Goal: Information Seeking & Learning: Find specific fact

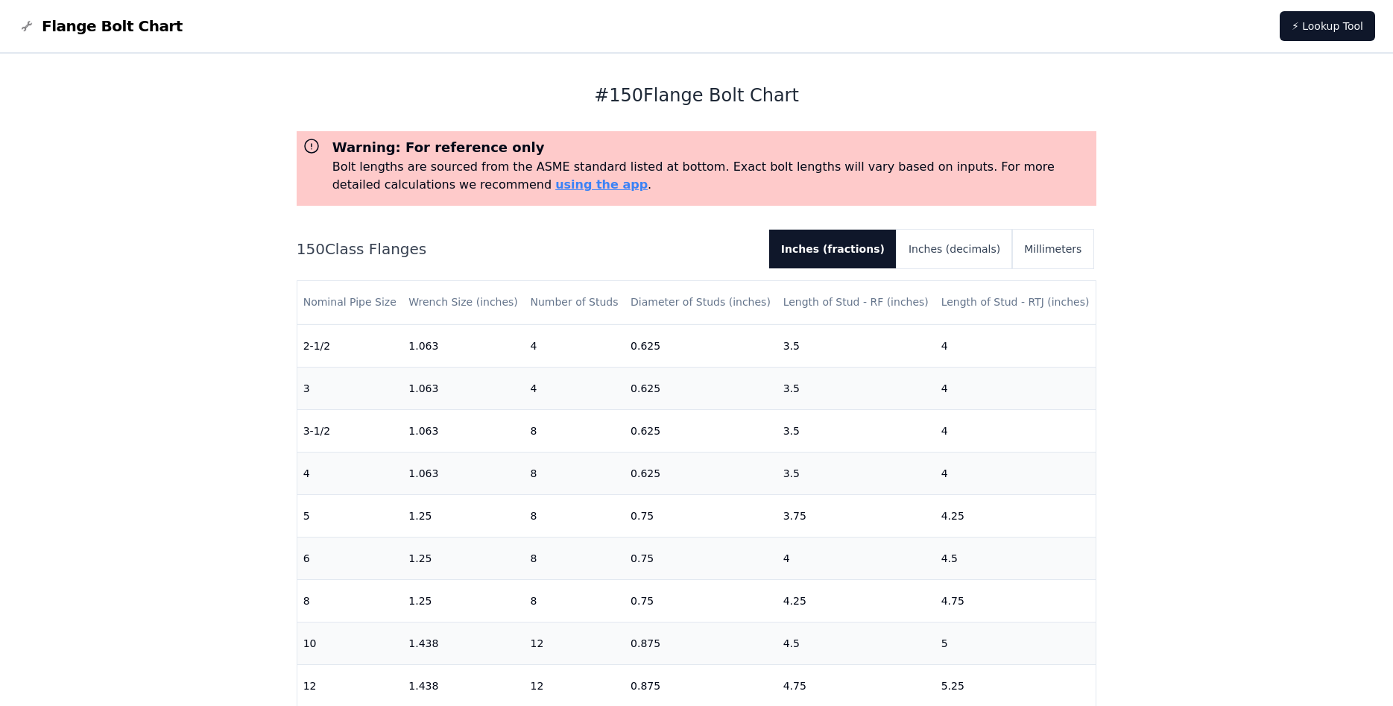
scroll to position [348, 0]
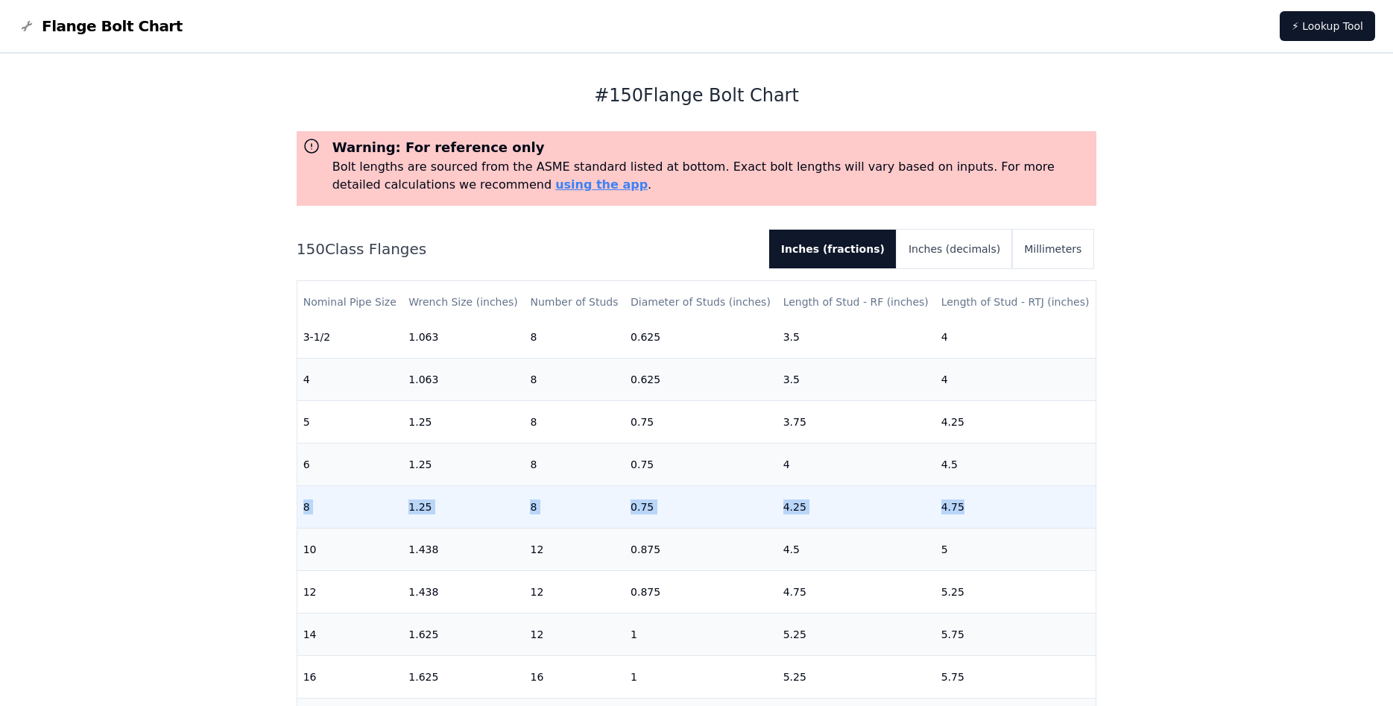
drag, startPoint x: 285, startPoint y: 519, endPoint x: 975, endPoint y: 516, distance: 690.0
click at [975, 516] on div "# 150 Flange Bolt Chart Warning: For reference only Bolt lengths are sourced fr…" at bounding box center [696, 607] width 835 height 1106
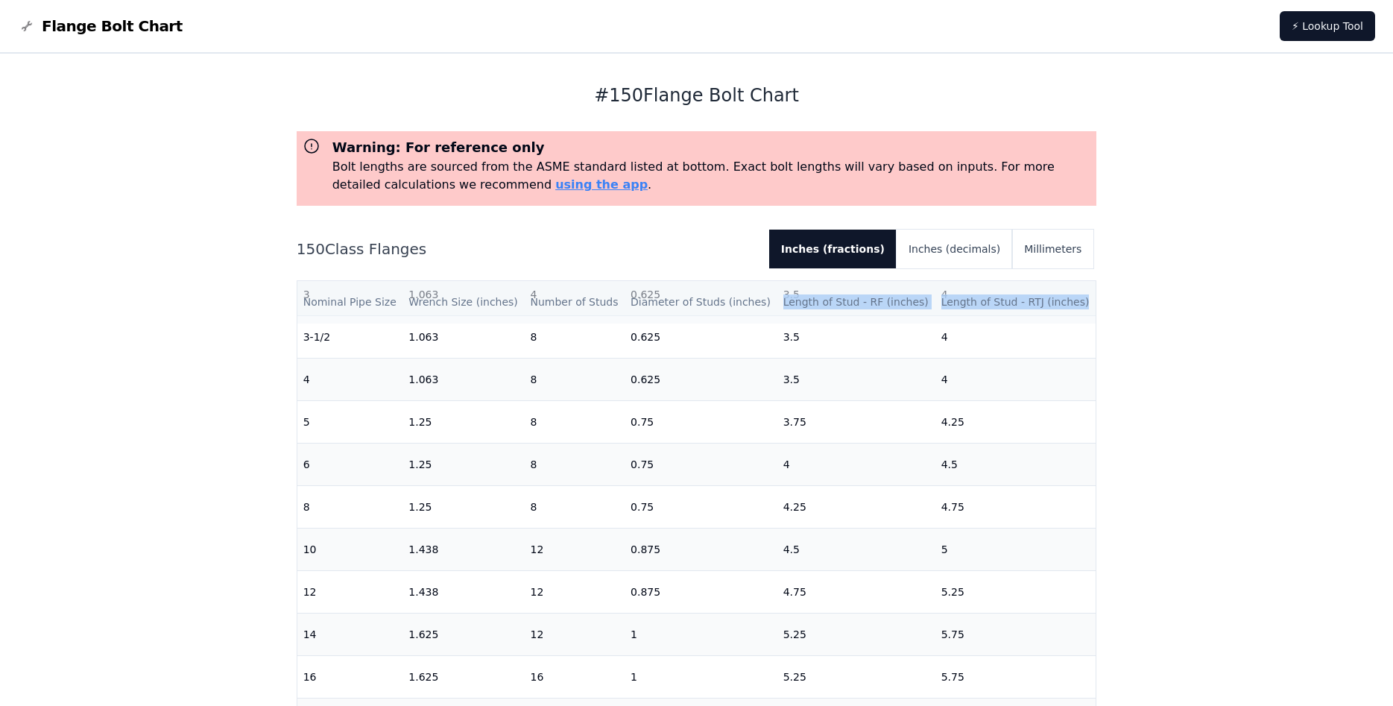
drag, startPoint x: 782, startPoint y: 304, endPoint x: 1089, endPoint y: 303, distance: 307.7
click at [1089, 303] on tr "Nominal Pipe Size Wrench Size (inches) Number of Studs Diameter of Studs (inche…" at bounding box center [696, 302] width 799 height 42
click at [1010, 313] on th "Length of Stud - RTJ (inches)" at bounding box center [1015, 302] width 161 height 42
drag, startPoint x: 943, startPoint y: 303, endPoint x: 1034, endPoint y: 304, distance: 91.7
click at [1034, 304] on th "Length of Stud - RTJ (inches)" at bounding box center [1015, 302] width 161 height 42
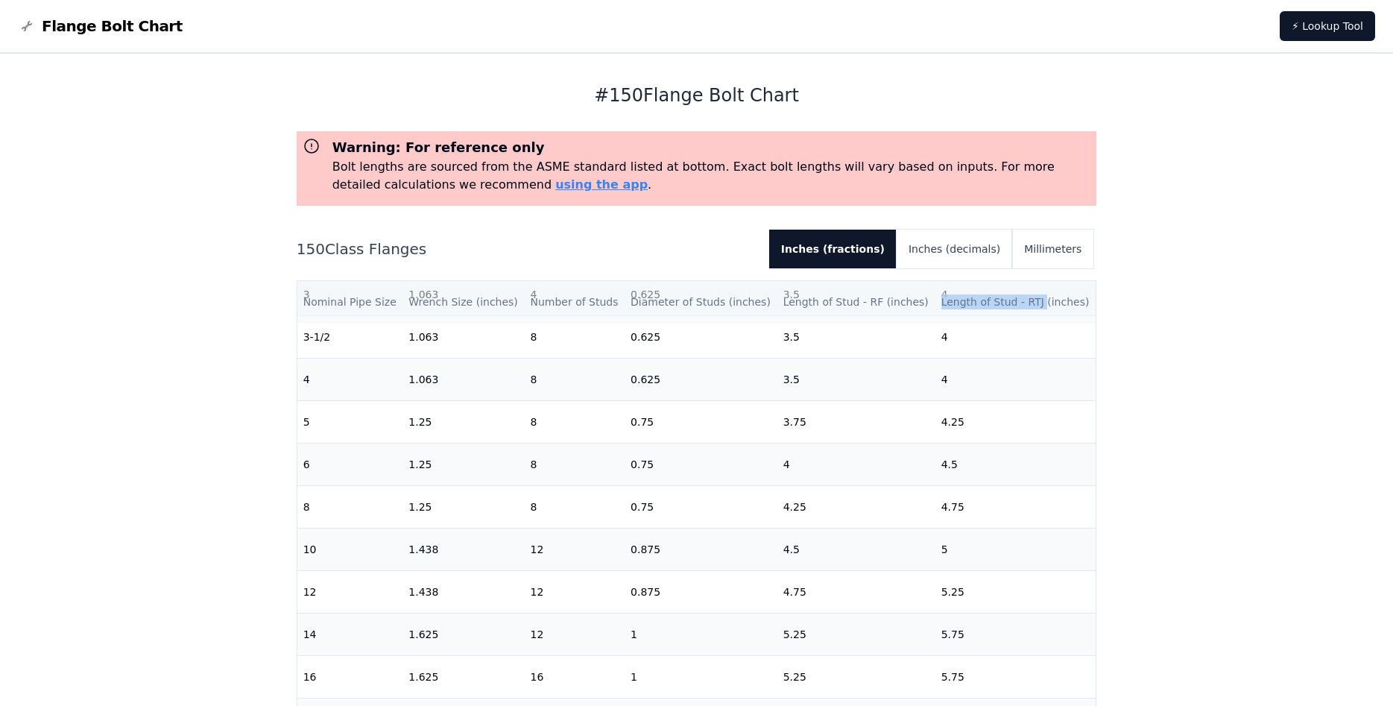
click at [1034, 304] on th "Length of Stud - RTJ (inches)" at bounding box center [1015, 302] width 161 height 42
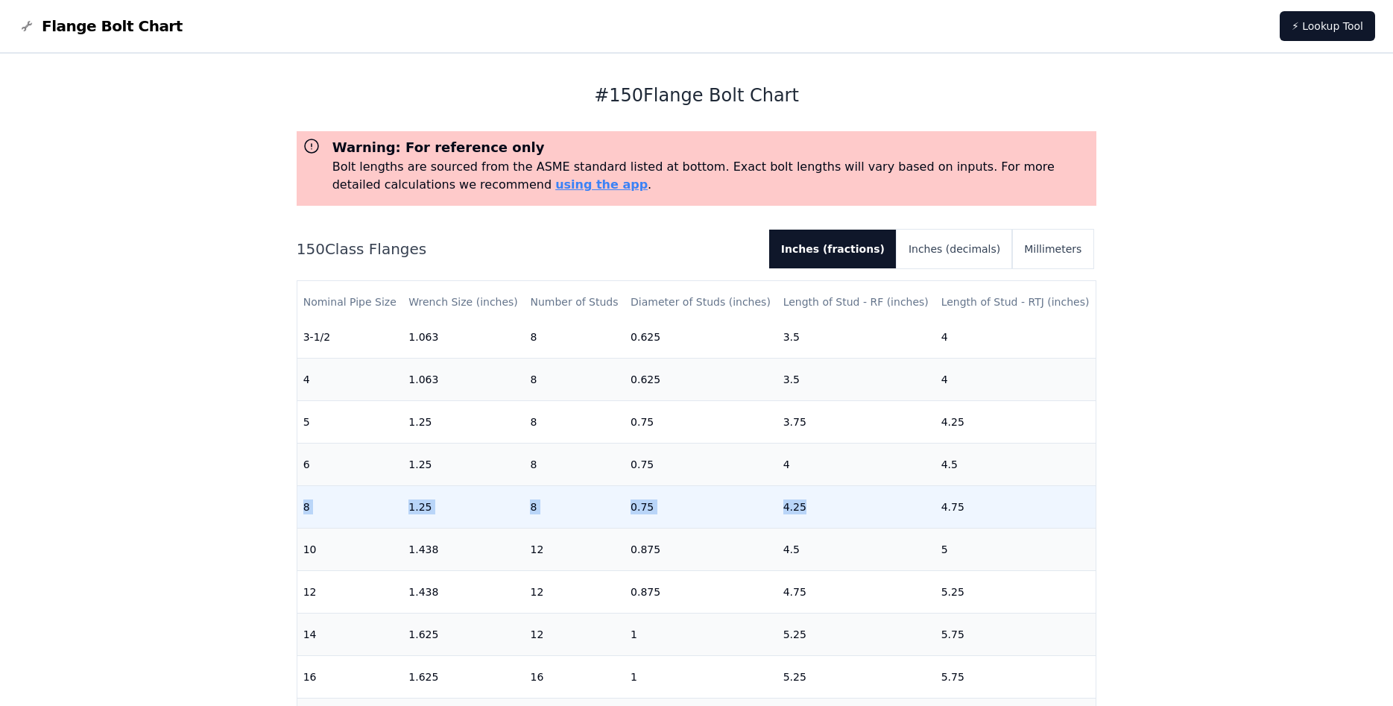
drag, startPoint x: 831, startPoint y: 500, endPoint x: 301, endPoint y: 526, distance: 530.4
click at [301, 526] on tr "8 1.25 8 0.75 4.25 4.75" at bounding box center [696, 506] width 799 height 42
click at [298, 520] on td "8" at bounding box center [350, 506] width 106 height 42
drag, startPoint x: 265, startPoint y: 514, endPoint x: 904, endPoint y: 525, distance: 638.7
click at [904, 525] on div "# 150 Flange Bolt Chart Warning: For reference only Bolt lengths are sourced fr…" at bounding box center [696, 607] width 1393 height 1106
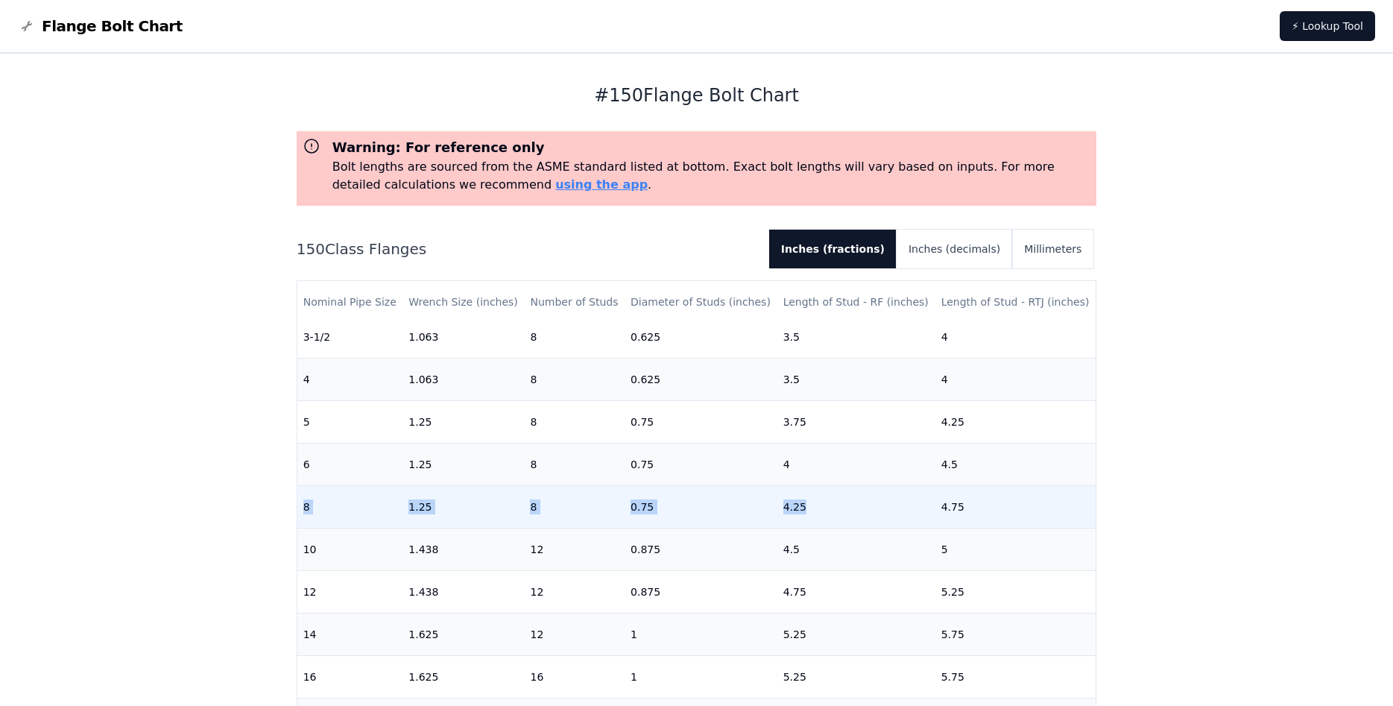
click at [308, 496] on td "8" at bounding box center [350, 506] width 106 height 42
drag, startPoint x: 383, startPoint y: 505, endPoint x: 816, endPoint y: 504, distance: 432.9
click at [816, 504] on tr "8 1.25 8 0.75 4.25 4.75" at bounding box center [696, 506] width 799 height 42
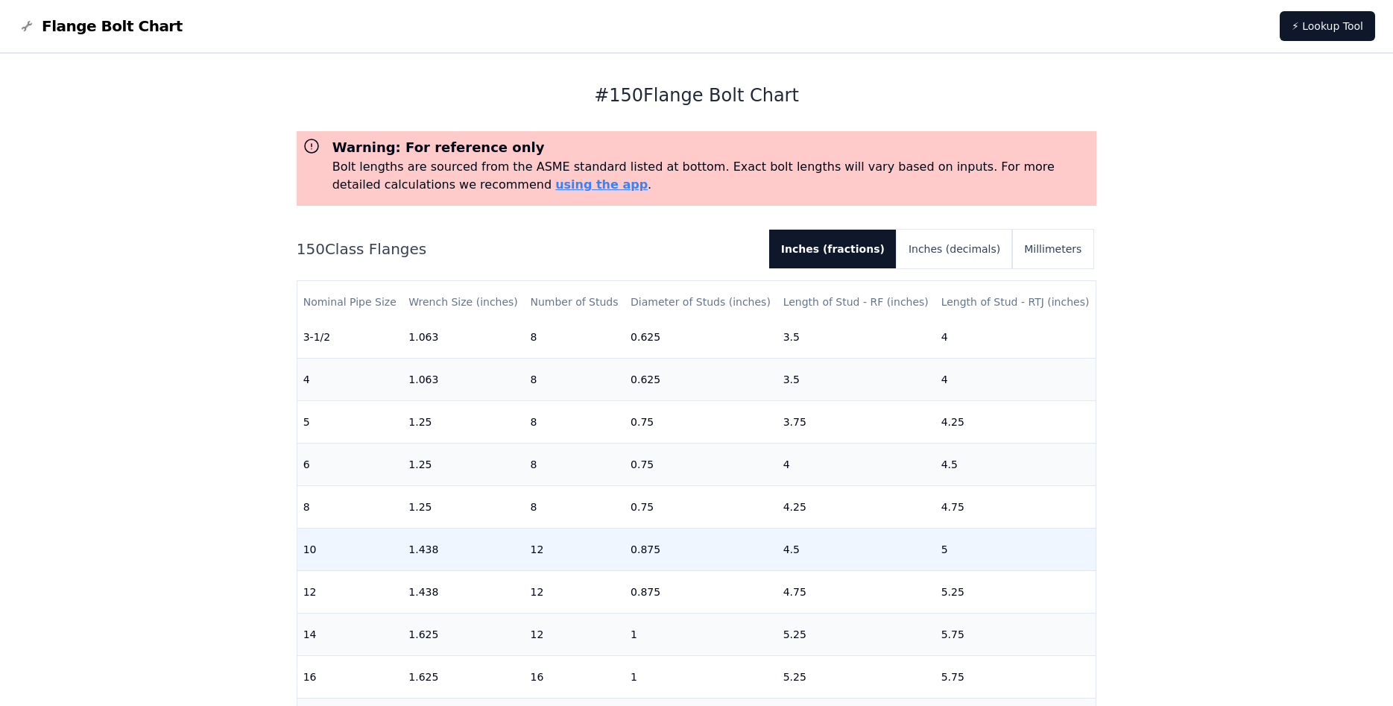
click at [919, 529] on td "4.5" at bounding box center [856, 549] width 158 height 42
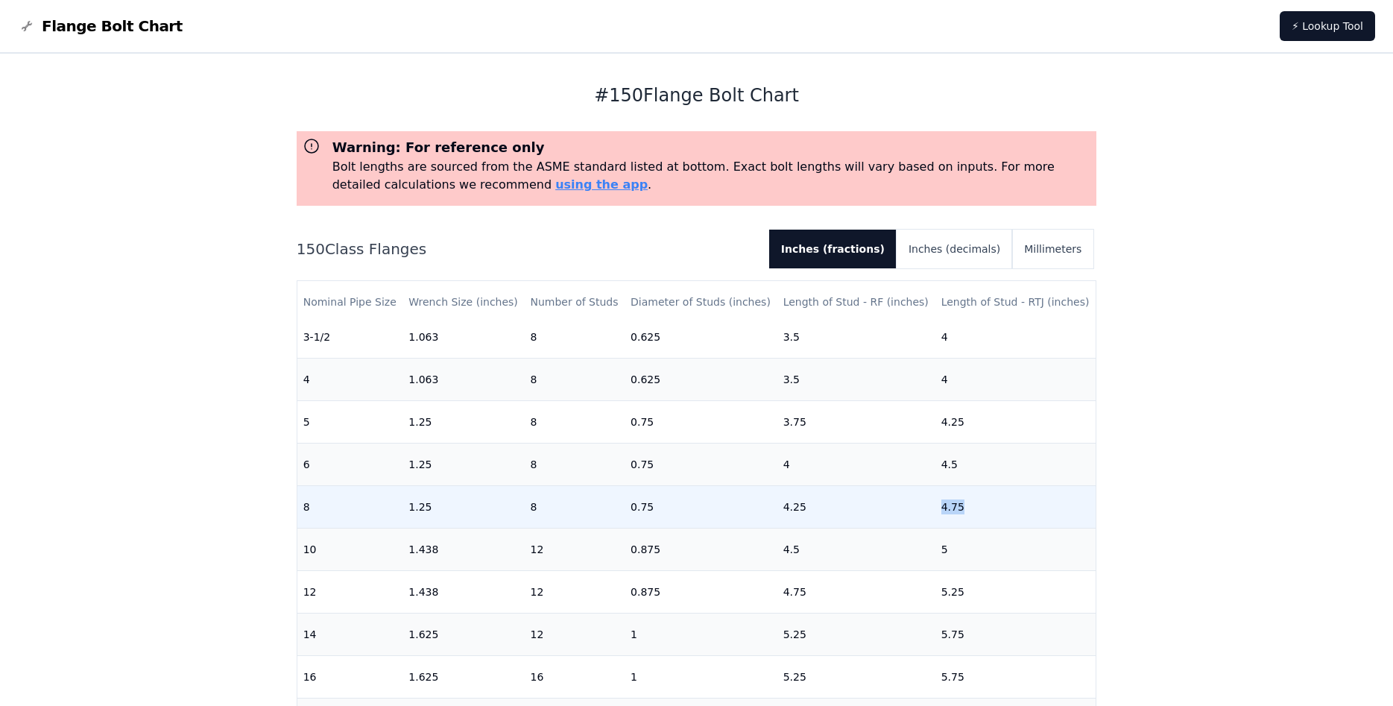
drag, startPoint x: 970, startPoint y: 510, endPoint x: 887, endPoint y: 498, distance: 84.3
click at [887, 498] on tr "8 1.25 8 0.75 4.25 4.75" at bounding box center [696, 506] width 799 height 42
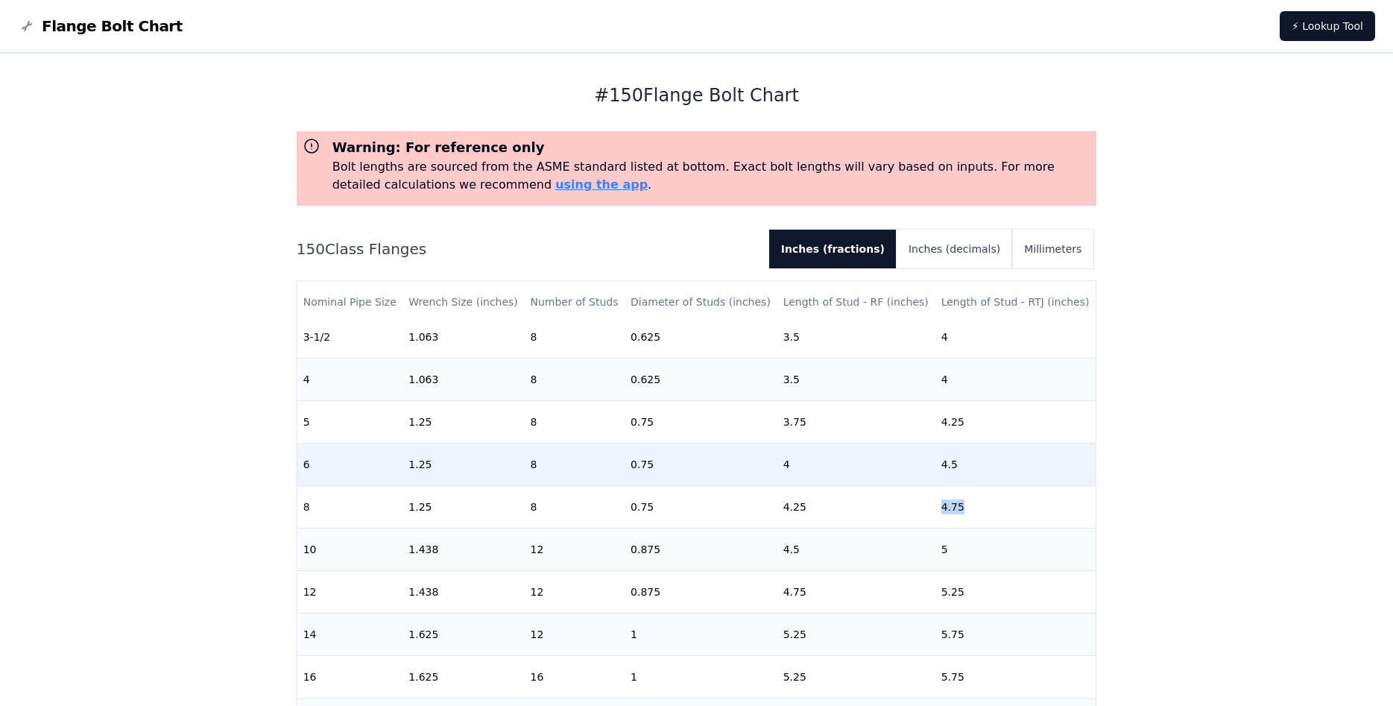
scroll to position [442, 0]
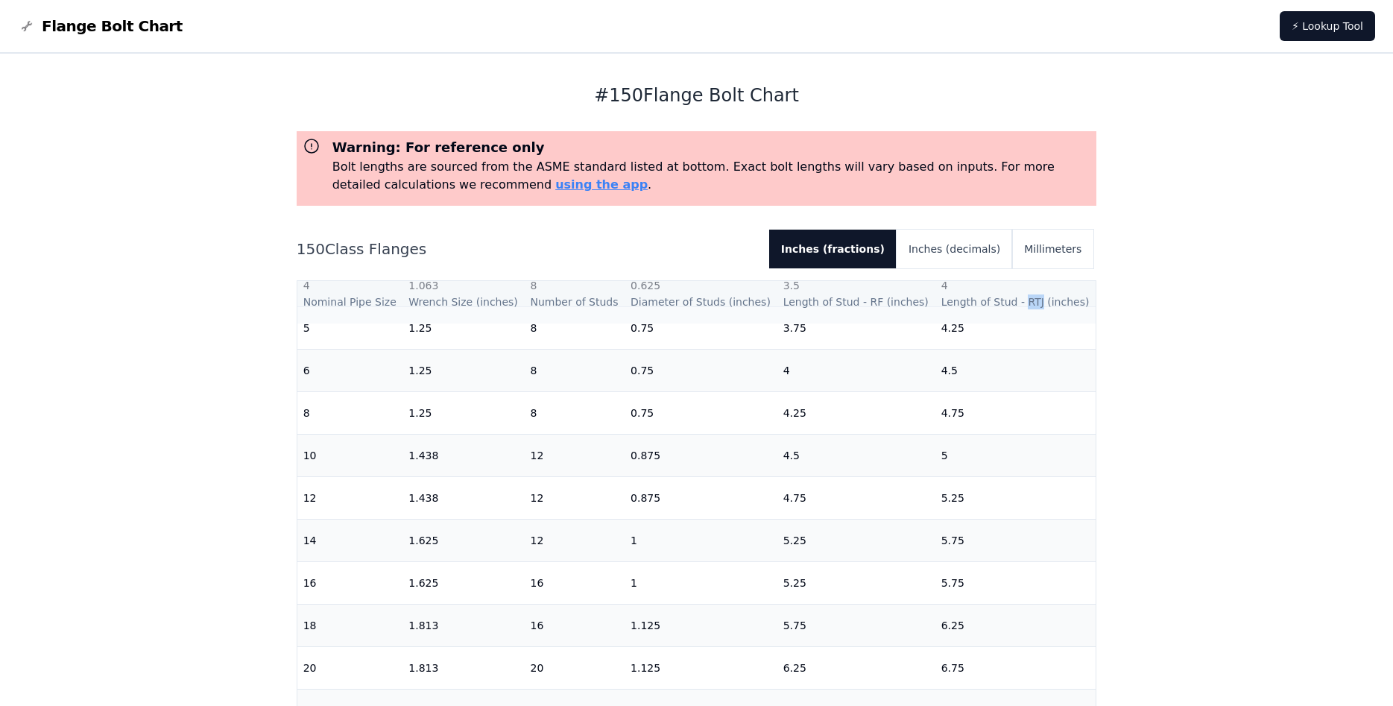
drag, startPoint x: 1018, startPoint y: 303, endPoint x: 1033, endPoint y: 303, distance: 14.9
click at [1033, 303] on th "Length of Stud - RTJ (inches)" at bounding box center [1015, 302] width 161 height 42
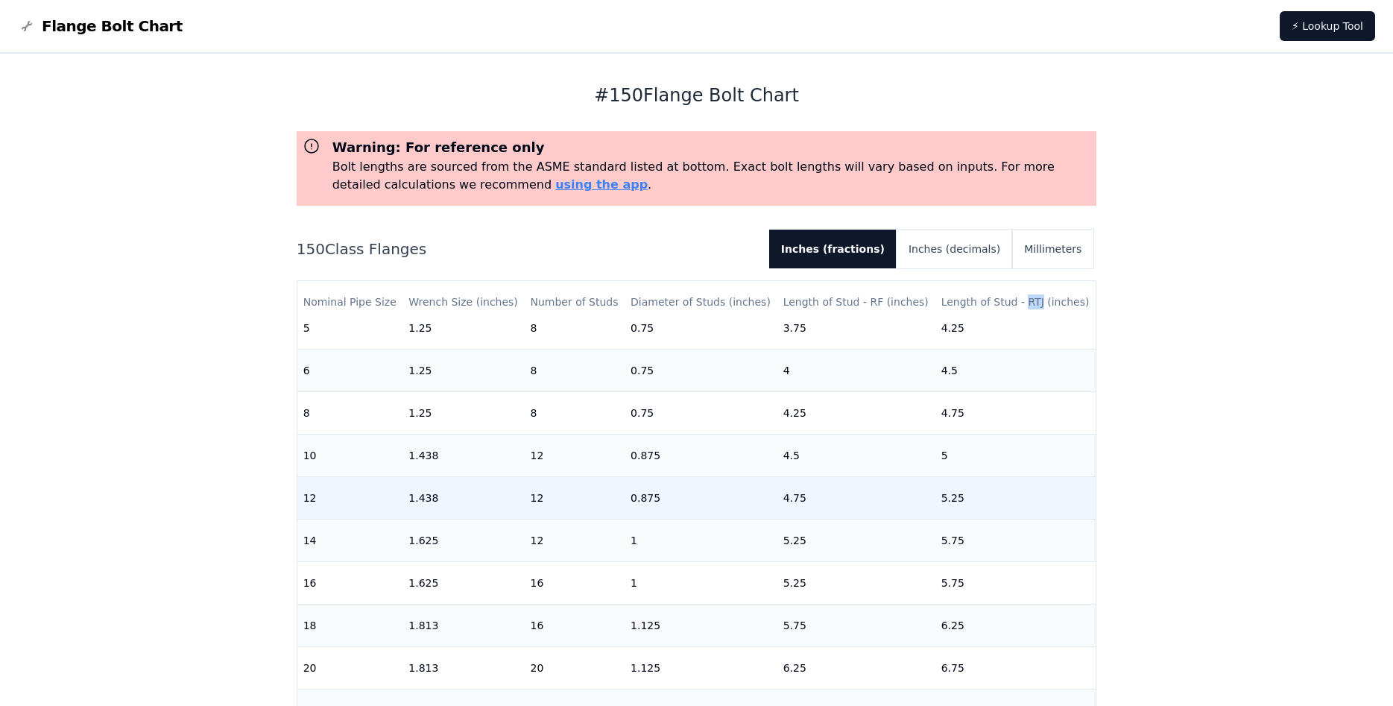
copy th "RTJ"
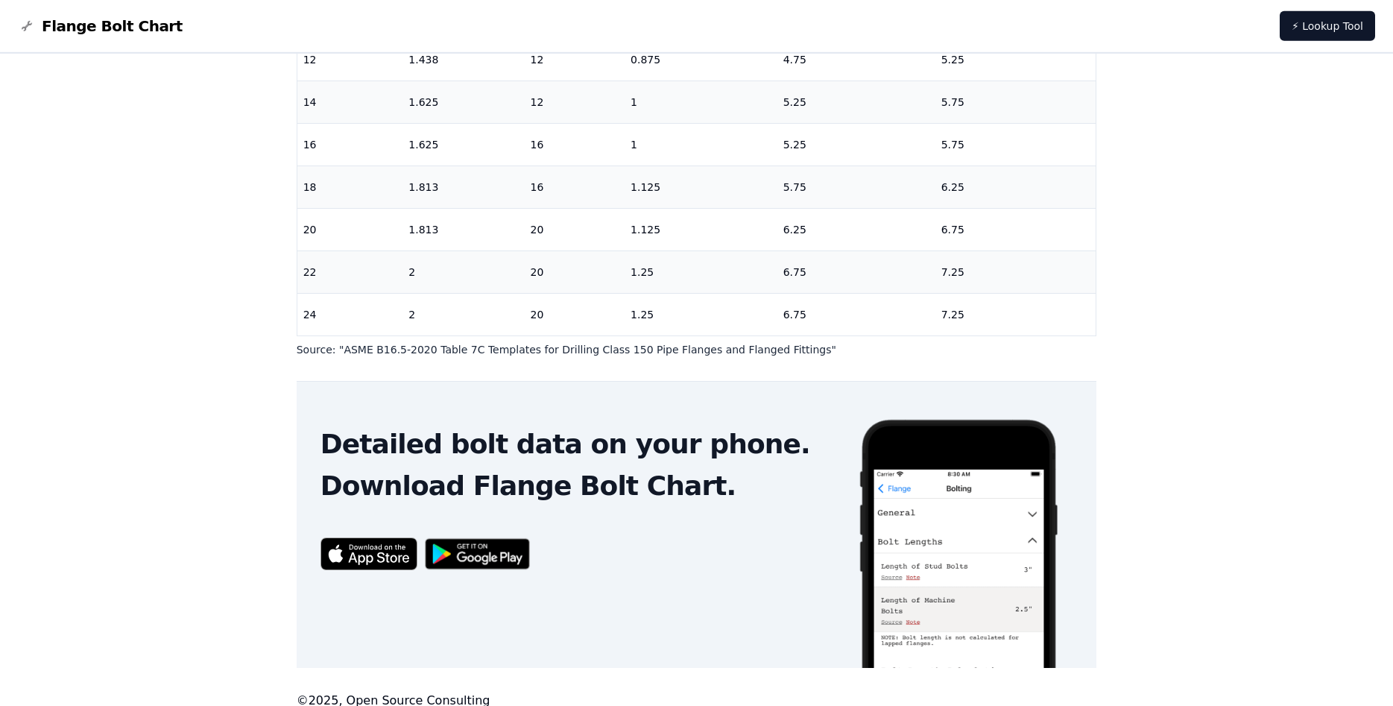
scroll to position [454, 0]
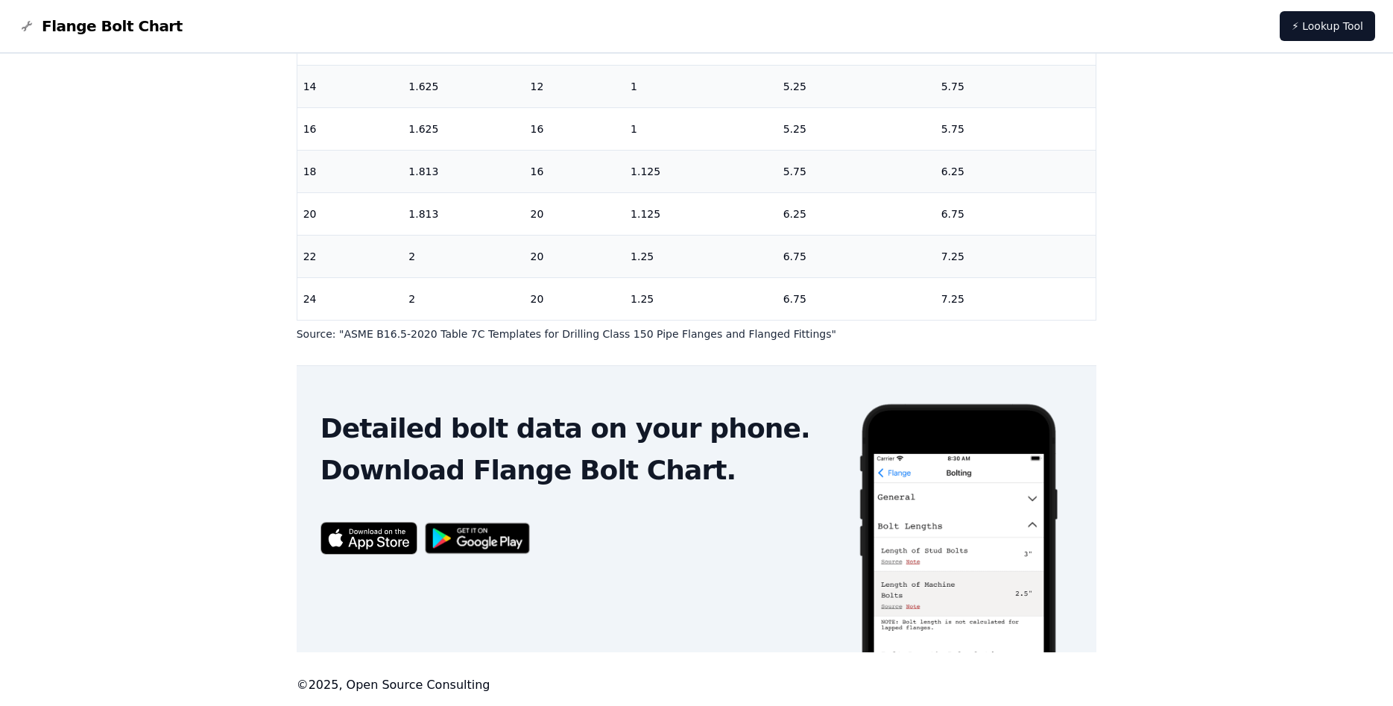
click at [495, 539] on img at bounding box center [477, 538] width 121 height 47
